Goal: Task Accomplishment & Management: Use online tool/utility

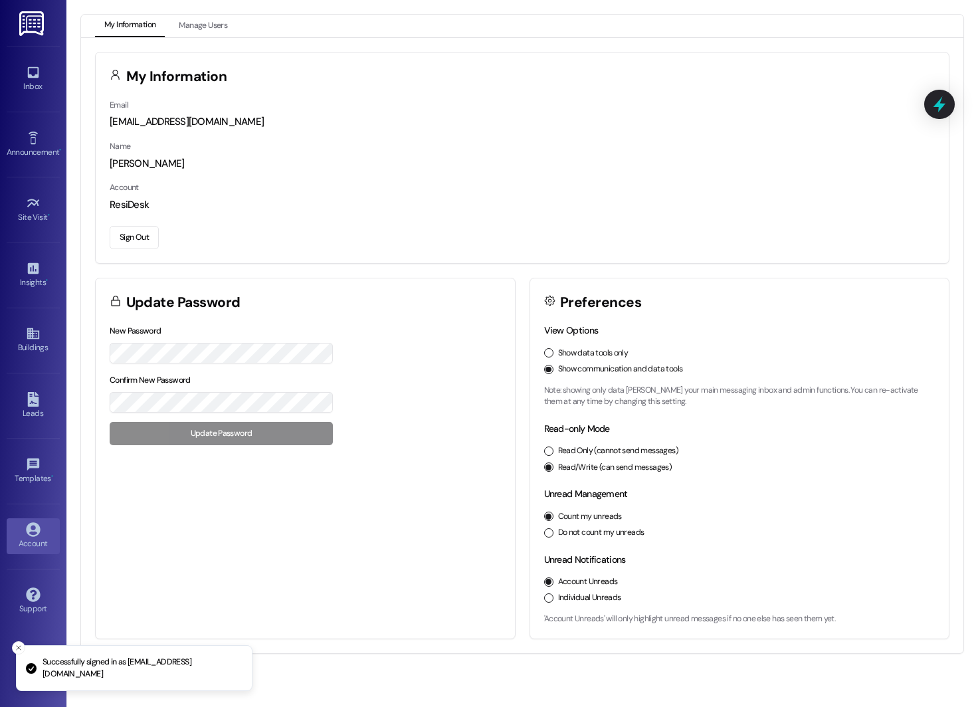
click at [541, 357] on div "View Options Show data tools only Show communication and data tools Note: showi…" at bounding box center [739, 481] width 419 height 315
click at [547, 356] on button "Show data tools only" at bounding box center [548, 352] width 9 height 9
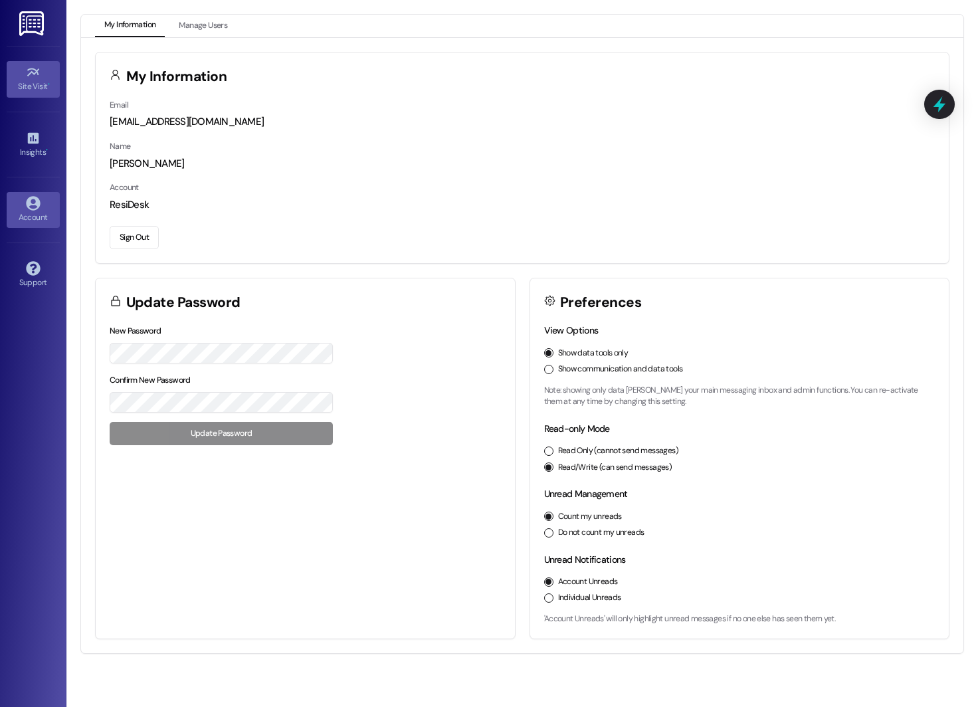
click at [40, 80] on div "Site Visit •" at bounding box center [33, 86] width 66 height 13
